Goal: Obtain resource: Download file/media

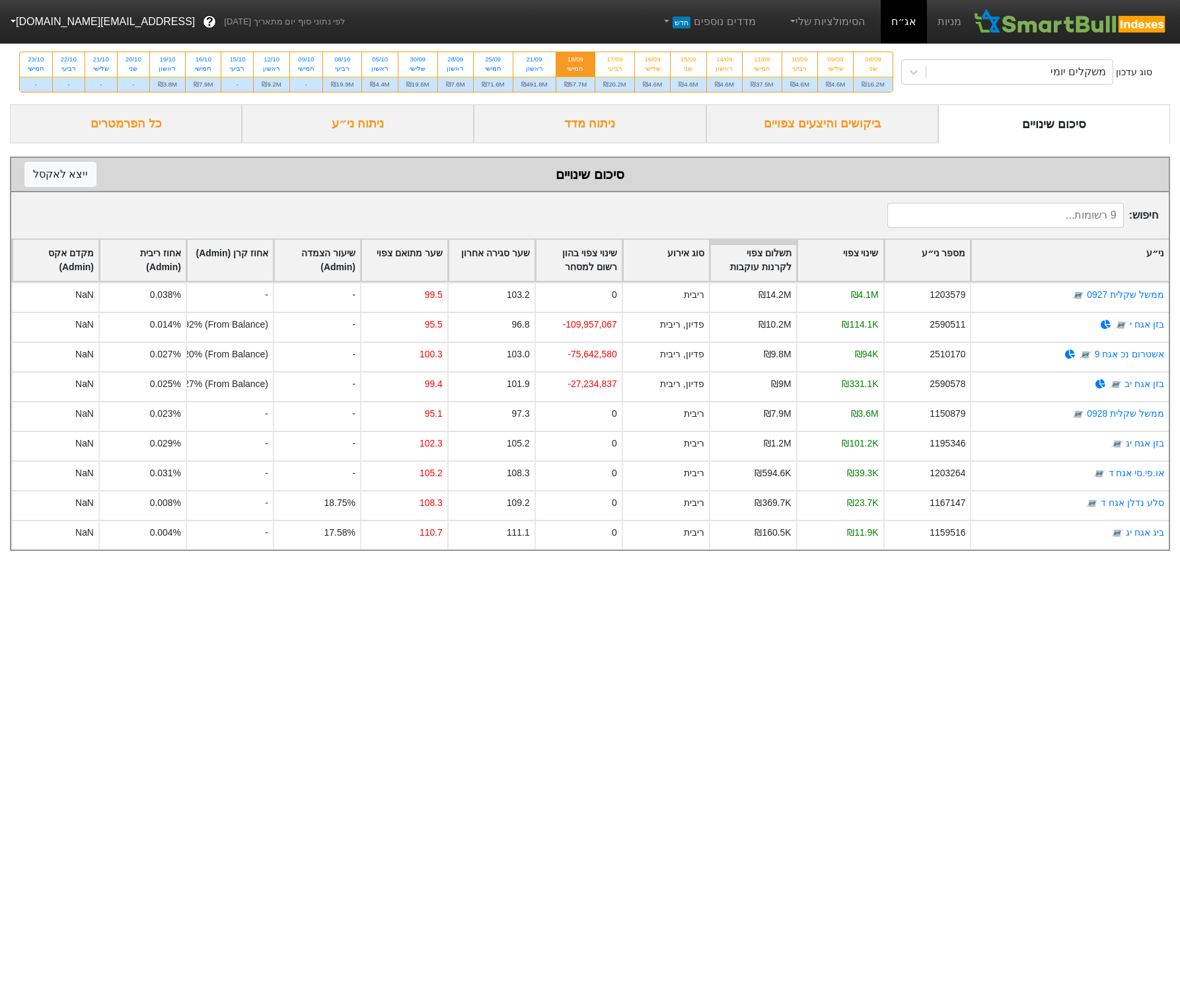
click at [548, 64] on div "21/09" at bounding box center [535, 60] width 26 height 10
click at [535, 60] on input "21/09 ראשון ₪491.8M" at bounding box center [530, 57] width 9 height 9
radio input "true"
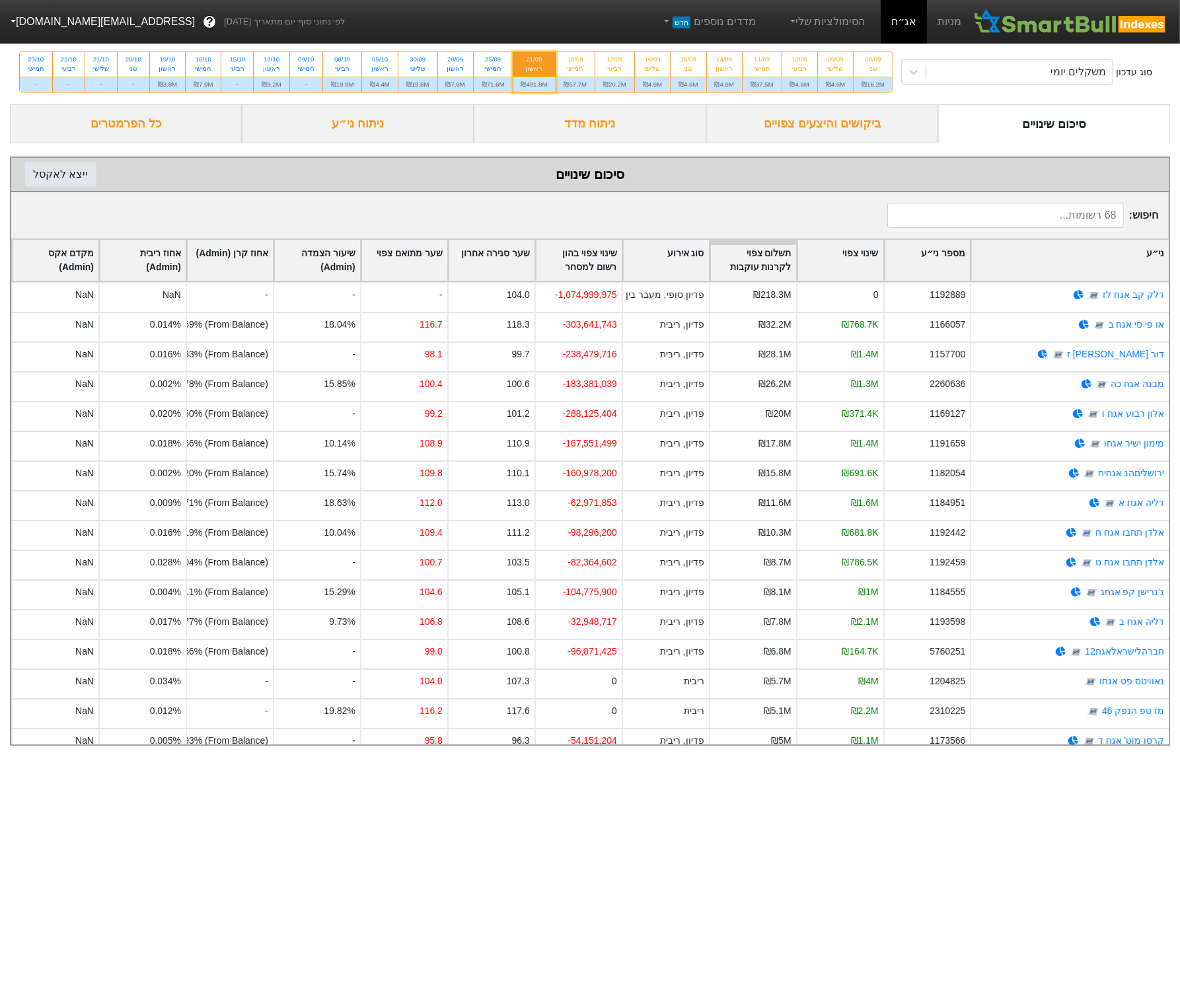
click at [27, 187] on button "ייצא ל אקסל" at bounding box center [60, 174] width 72 height 25
click at [505, 74] on div "חמישי" at bounding box center [493, 68] width 23 height 10
click at [493, 60] on input "25/09 חמישי ₪71.6M" at bounding box center [488, 57] width 9 height 9
radio input "true"
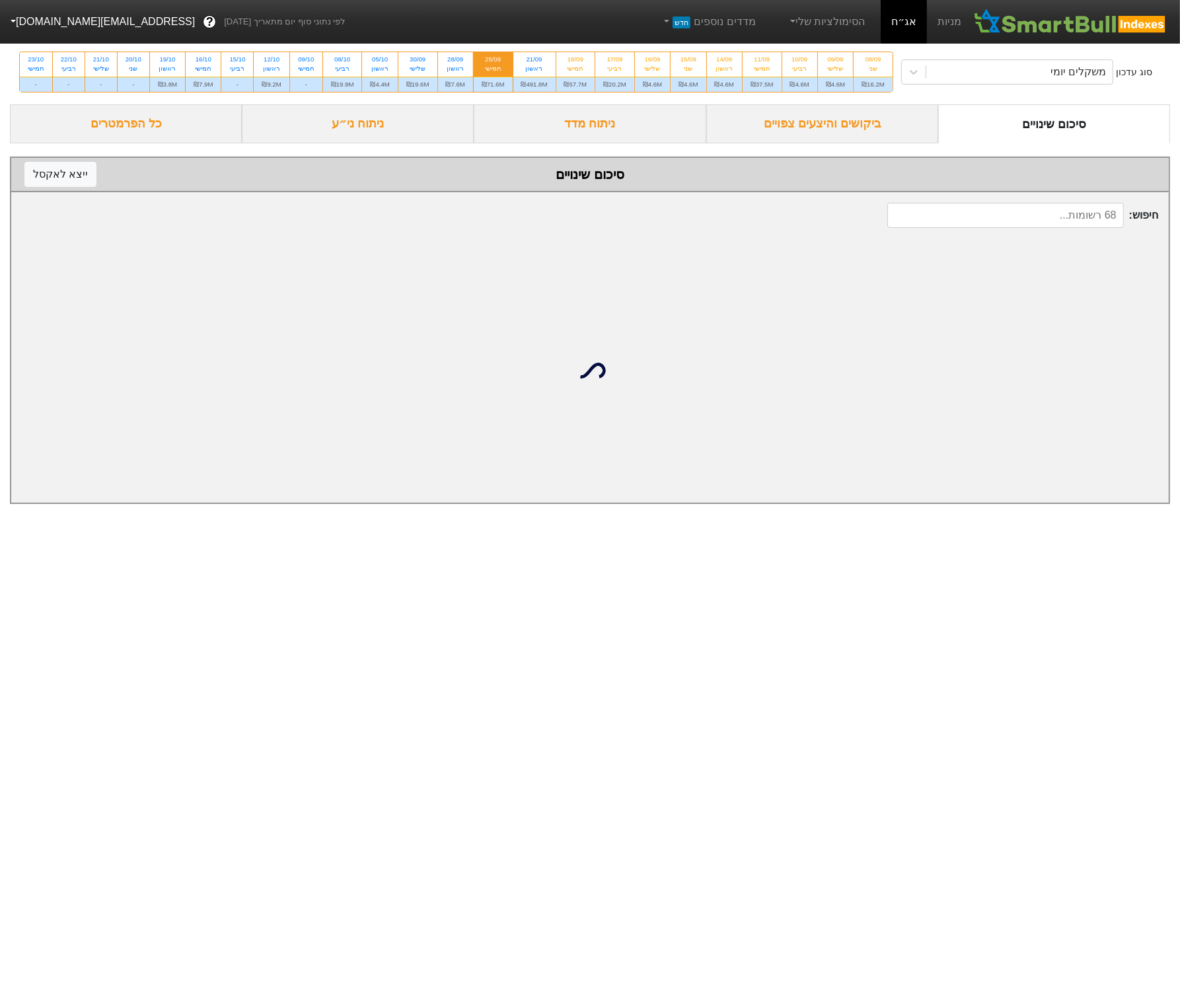
click at [768, 144] on div "ביקושים והיצעים צפויים" at bounding box center [822, 124] width 232 height 39
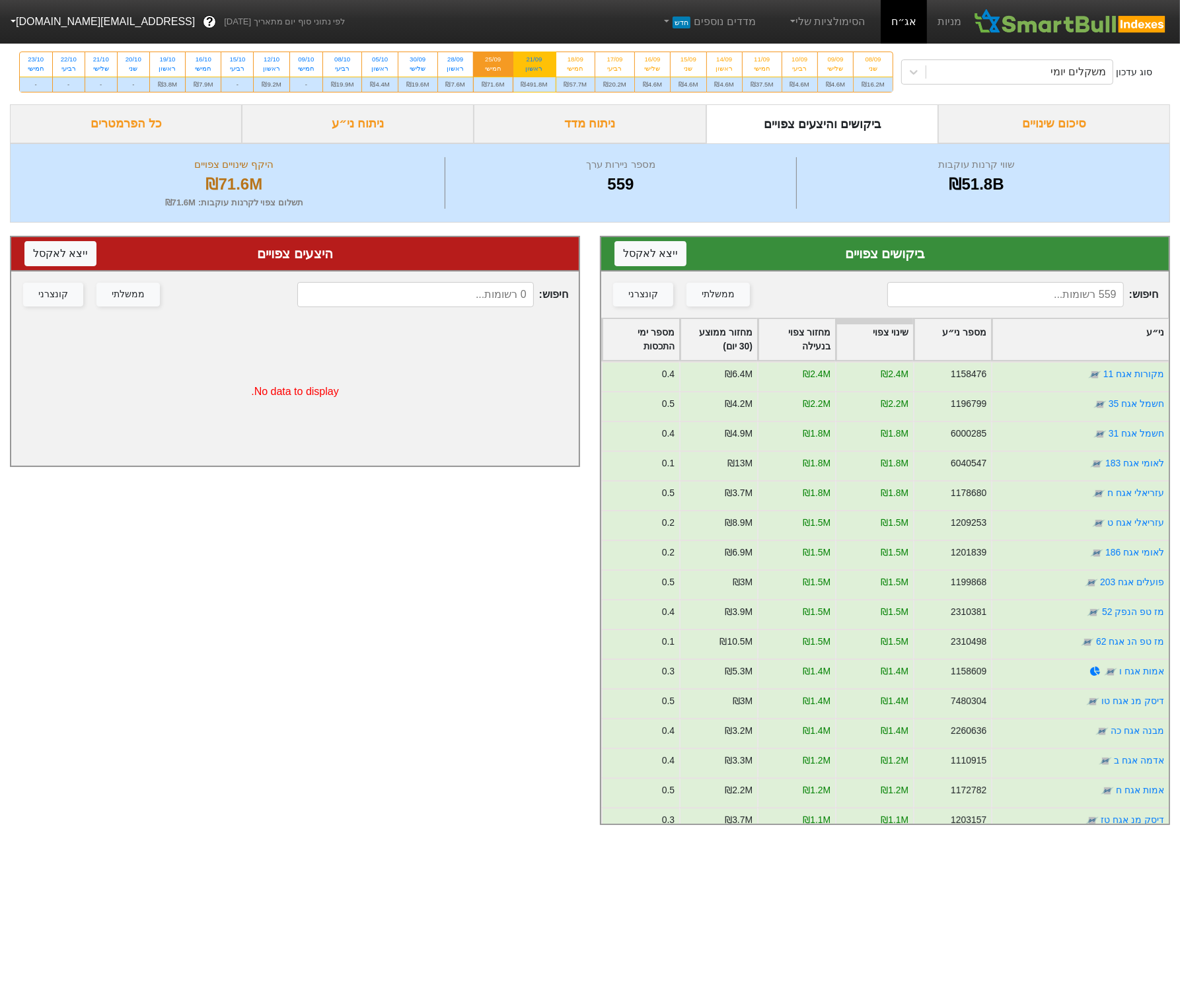
click at [548, 64] on div "21/09" at bounding box center [535, 60] width 26 height 10
click at [535, 60] on input "21/09 ראשון ₪491.8M" at bounding box center [530, 57] width 9 height 9
radio input "true"
click at [505, 74] on div "חמישי" at bounding box center [493, 68] width 23 height 10
click at [493, 60] on input "25/09 חמישי ₪71.6M" at bounding box center [488, 57] width 9 height 9
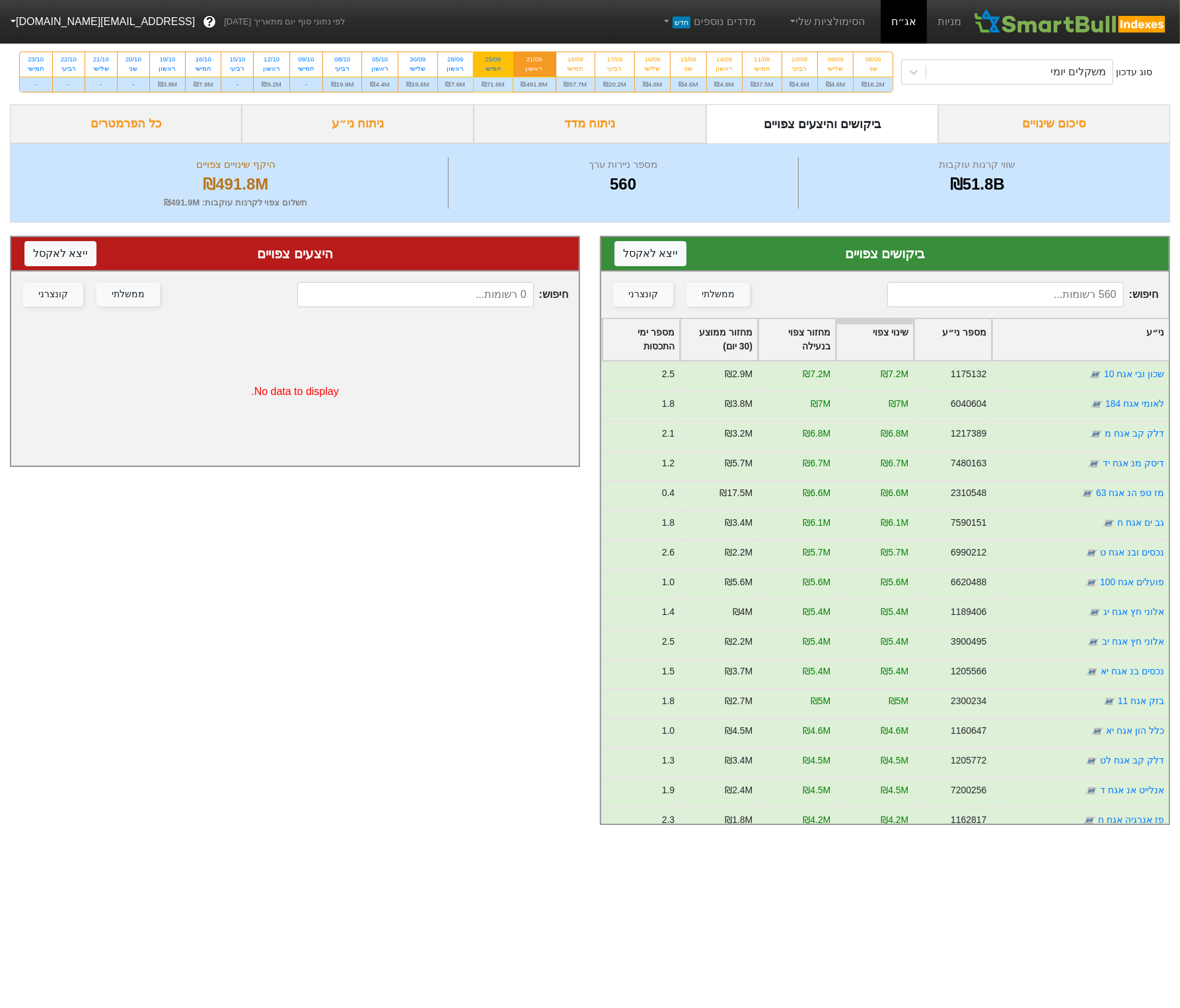
radio input "true"
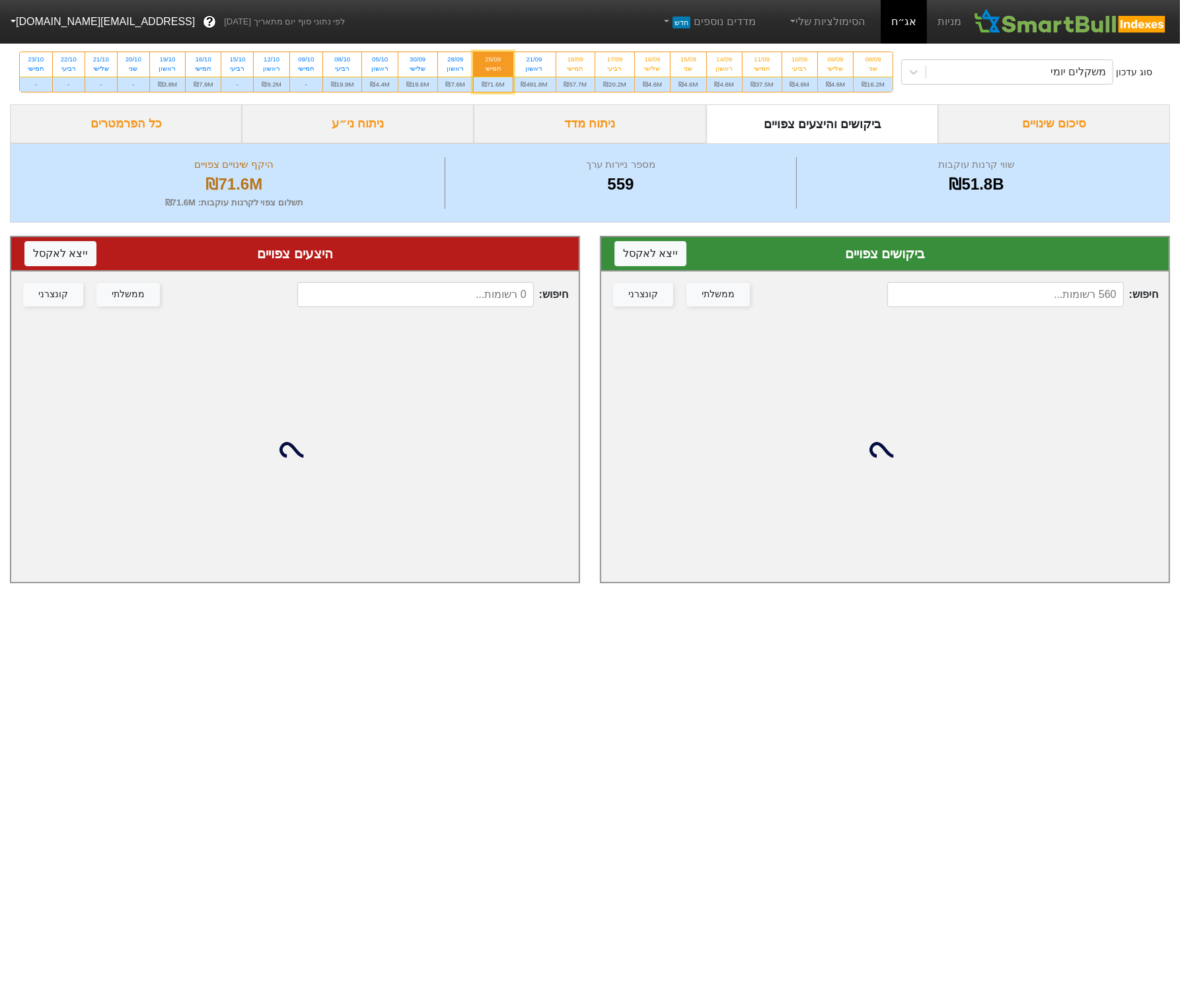
click at [985, 144] on div "סיכום שינויים" at bounding box center [1054, 124] width 232 height 39
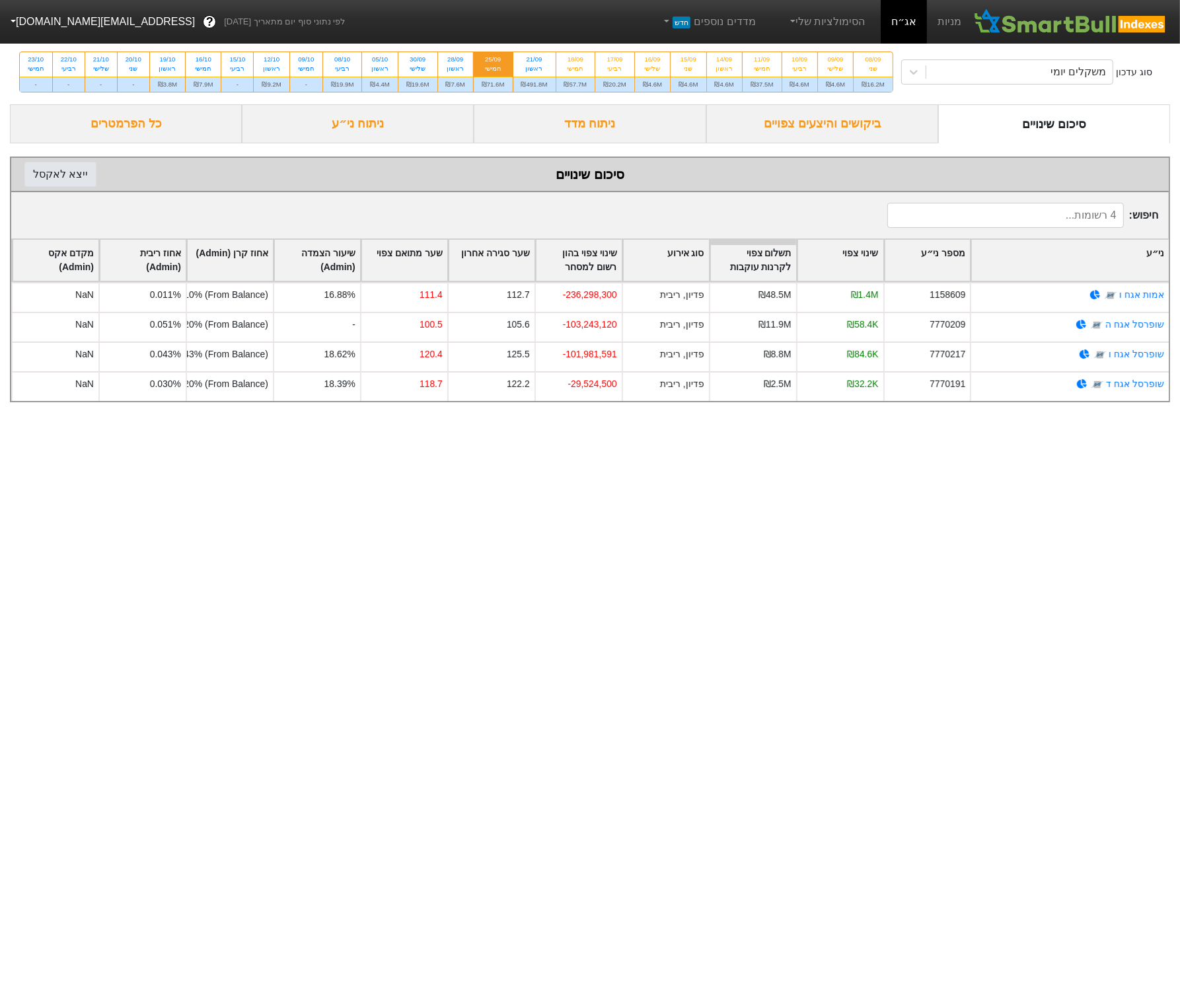
click at [66, 187] on button "ייצא ל אקסל" at bounding box center [60, 174] width 72 height 25
